Goal: Use online tool/utility: Utilize a website feature to perform a specific function

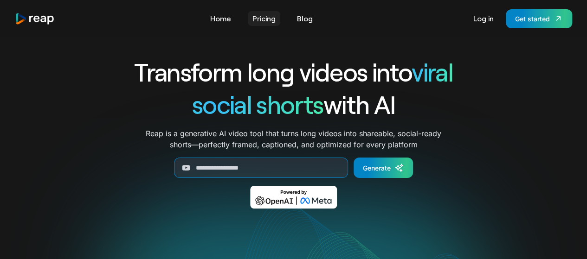
click at [264, 23] on link "Pricing" at bounding box center [264, 18] width 32 height 15
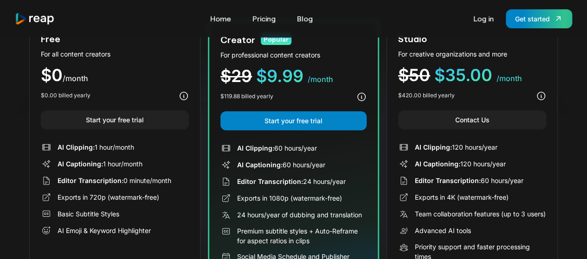
scroll to position [81, 0]
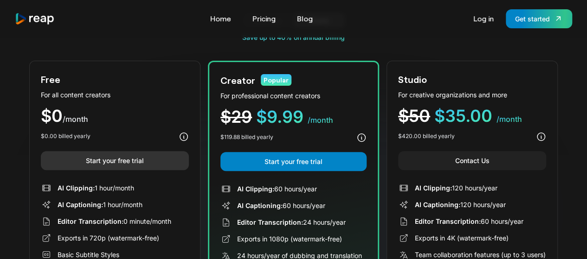
click at [145, 159] on link "Start your free trial" at bounding box center [115, 160] width 148 height 19
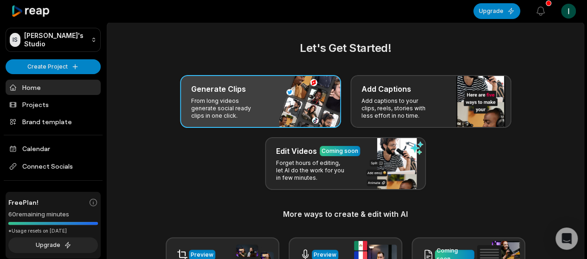
click at [265, 100] on div "Generate Clips From long videos generate social ready clips in one click." at bounding box center [260, 101] width 161 height 53
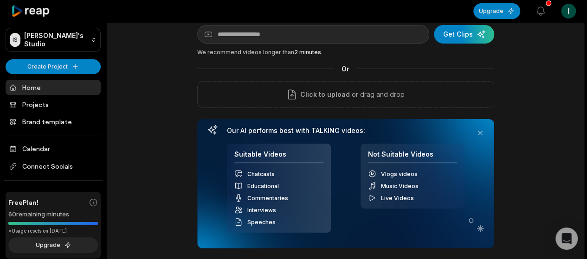
scroll to position [39, 0]
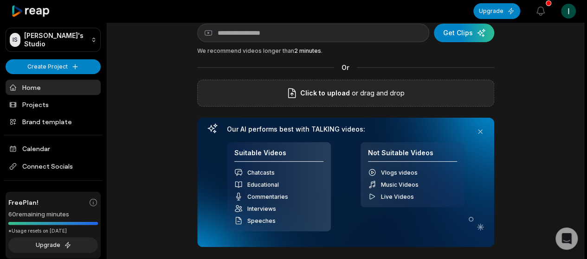
click at [296, 93] on icon at bounding box center [291, 93] width 11 height 11
click at [0, 0] on input "Click to upload" at bounding box center [0, 0] width 0 height 0
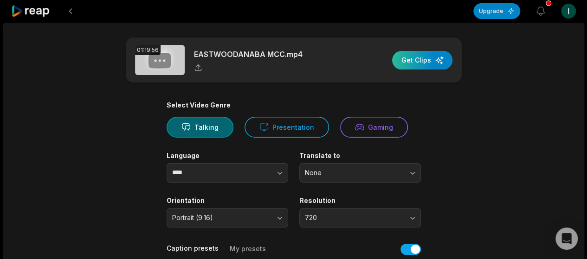
click at [426, 65] on div "button" at bounding box center [422, 60] width 60 height 19
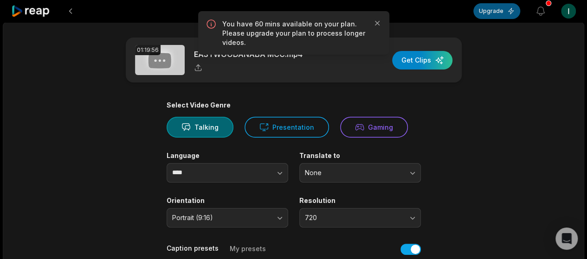
click at [504, 9] on button "Upgrade" at bounding box center [496, 11] width 47 height 16
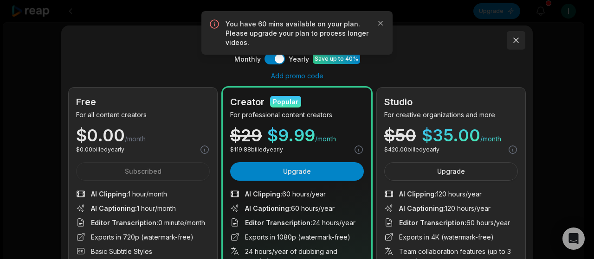
click at [517, 41] on button at bounding box center [516, 40] width 19 height 19
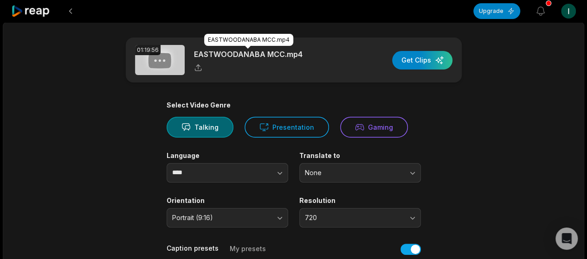
click at [270, 52] on p "EASTWOODANABA MCC.mp4" at bounding box center [248, 54] width 109 height 11
click at [74, 6] on button at bounding box center [70, 11] width 17 height 17
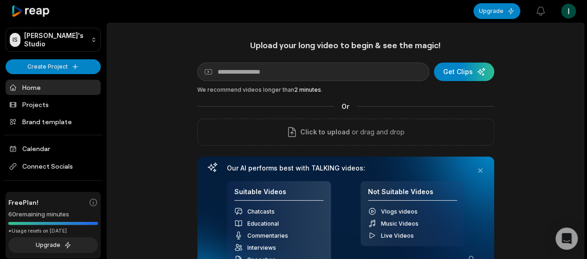
scroll to position [39, 0]
